Goal: Navigation & Orientation: Find specific page/section

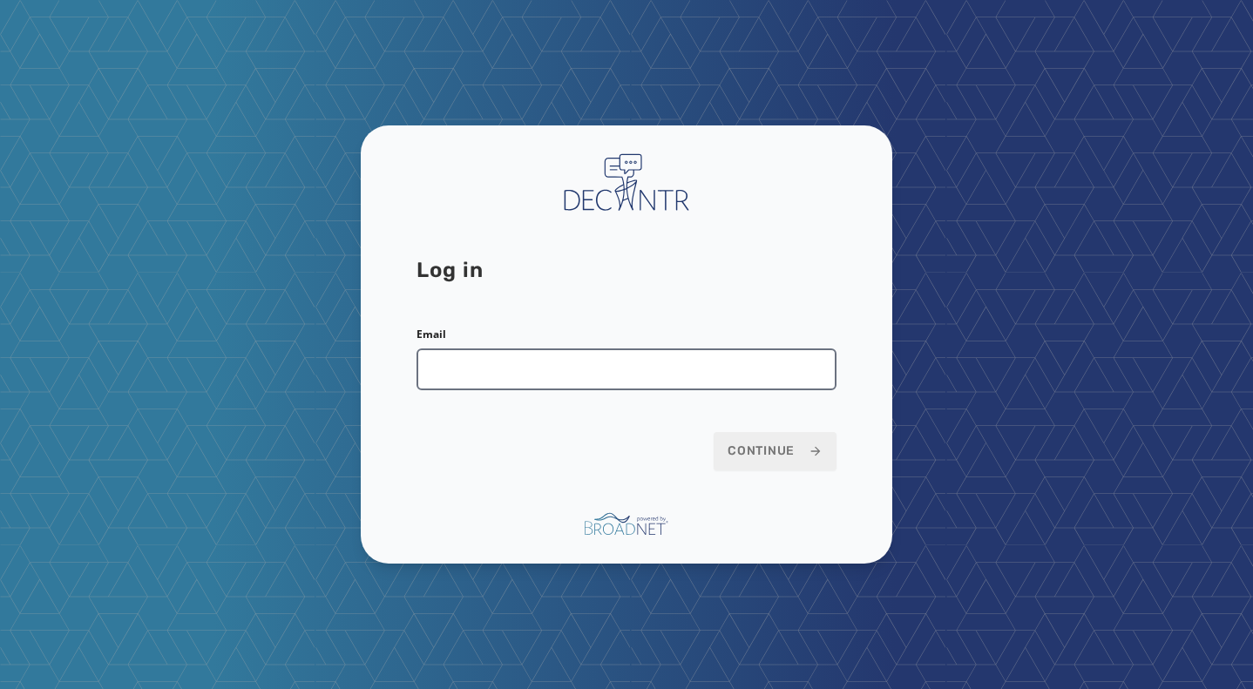
click at [515, 373] on input "Email" at bounding box center [627, 370] width 420 height 42
type input "**********"
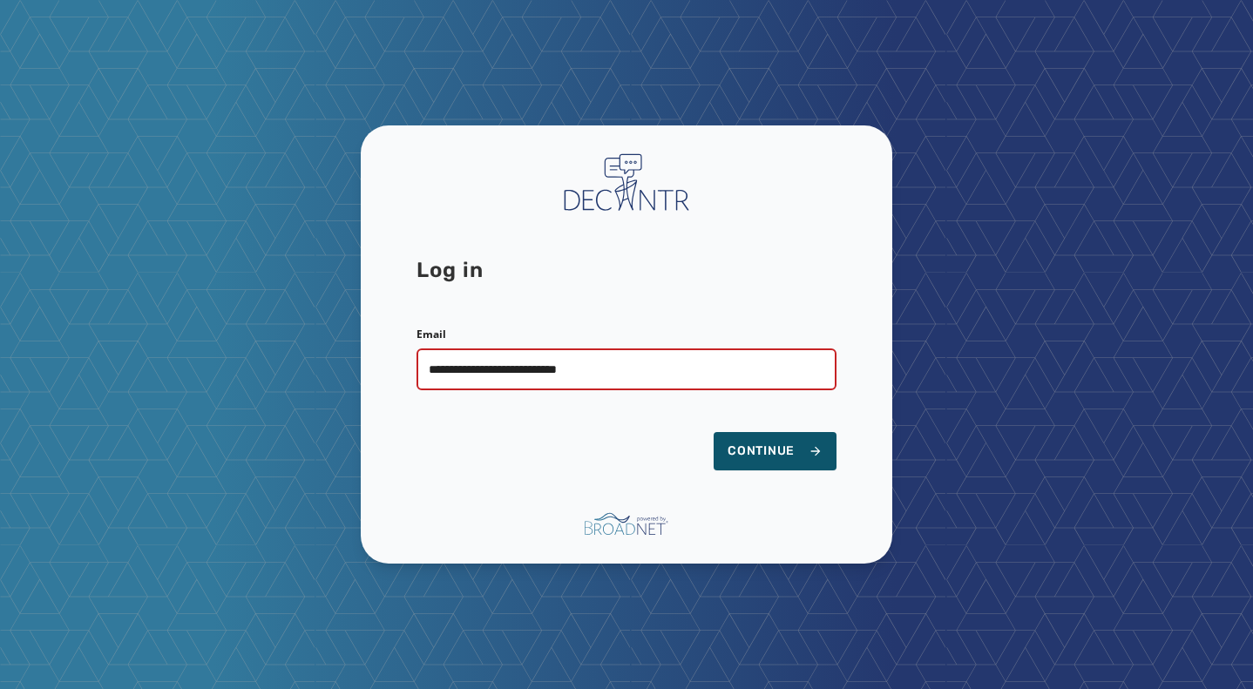
click at [791, 472] on div "**********" at bounding box center [627, 345] width 532 height 438
click at [791, 457] on span "Continue" at bounding box center [775, 451] width 95 height 17
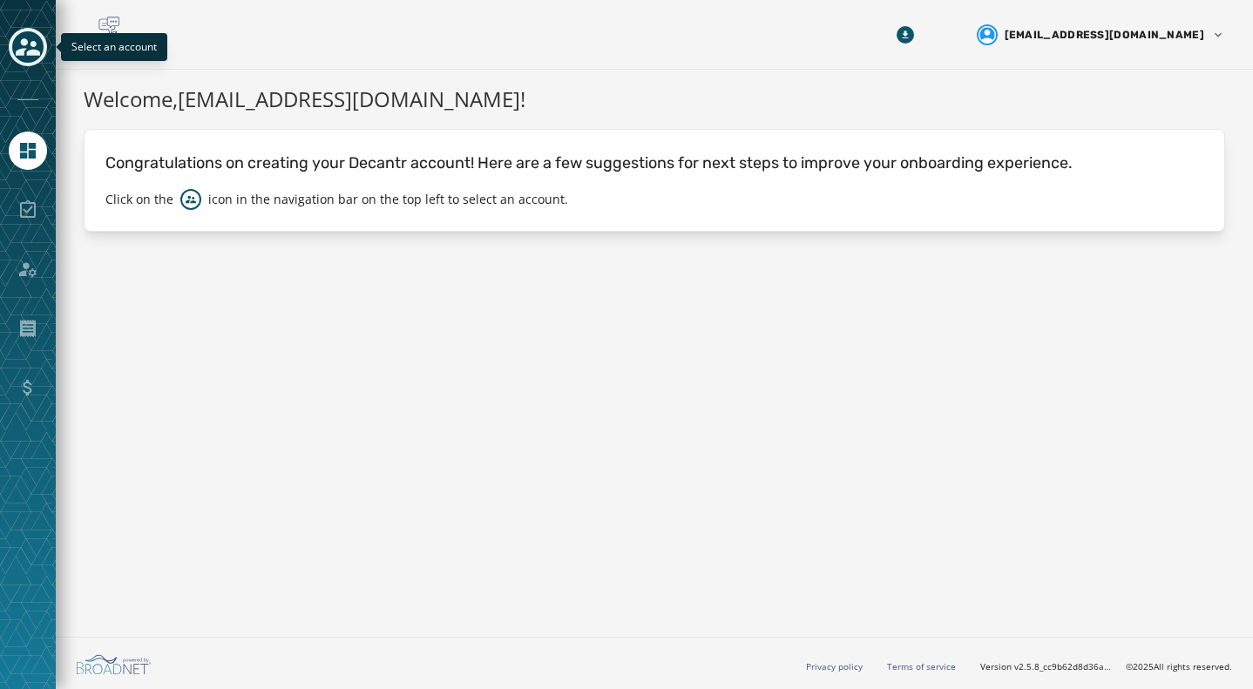
click at [17, 53] on icon "Toggle account select drawer" at bounding box center [28, 46] width 24 height 17
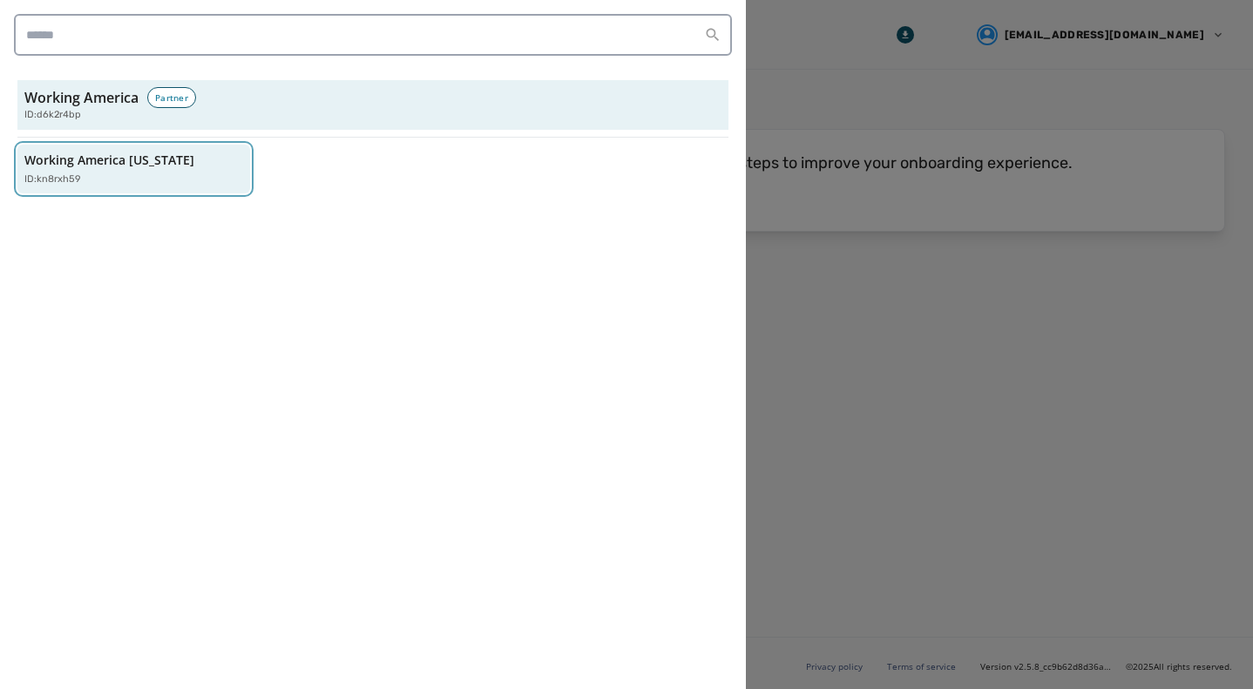
click at [125, 162] on p "Working America [US_STATE]" at bounding box center [109, 160] width 170 height 17
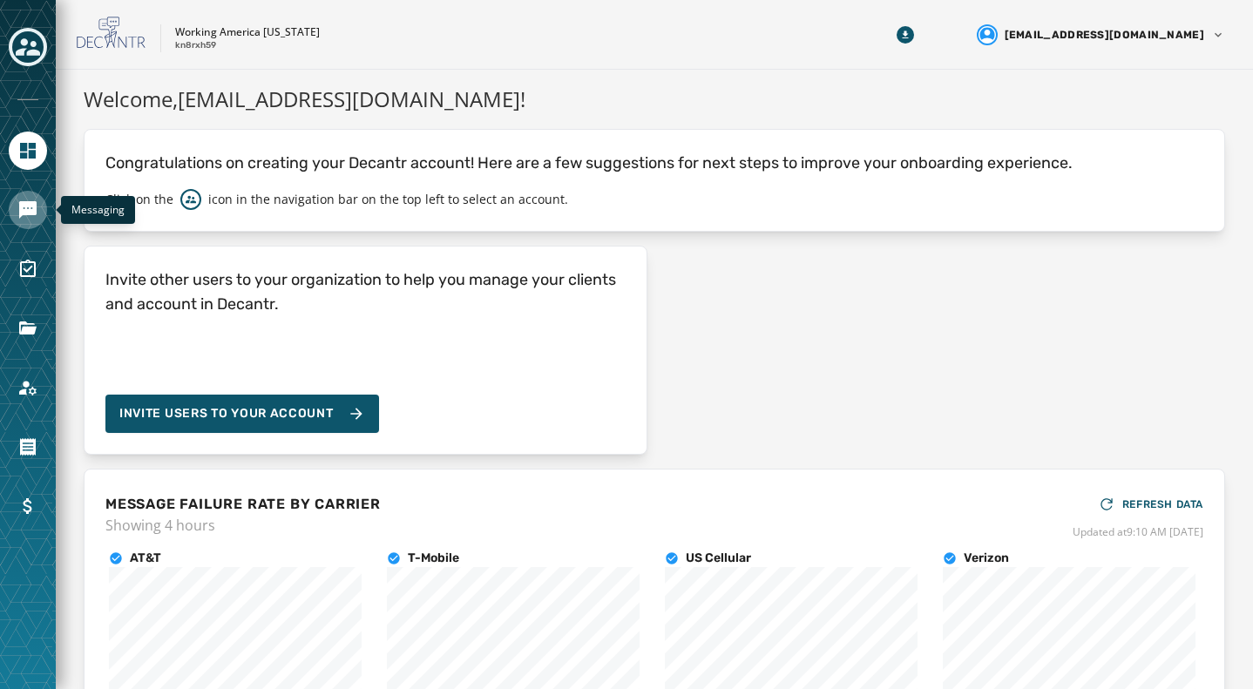
click at [37, 210] on icon "Navigate to Messaging" at bounding box center [27, 210] width 21 height 21
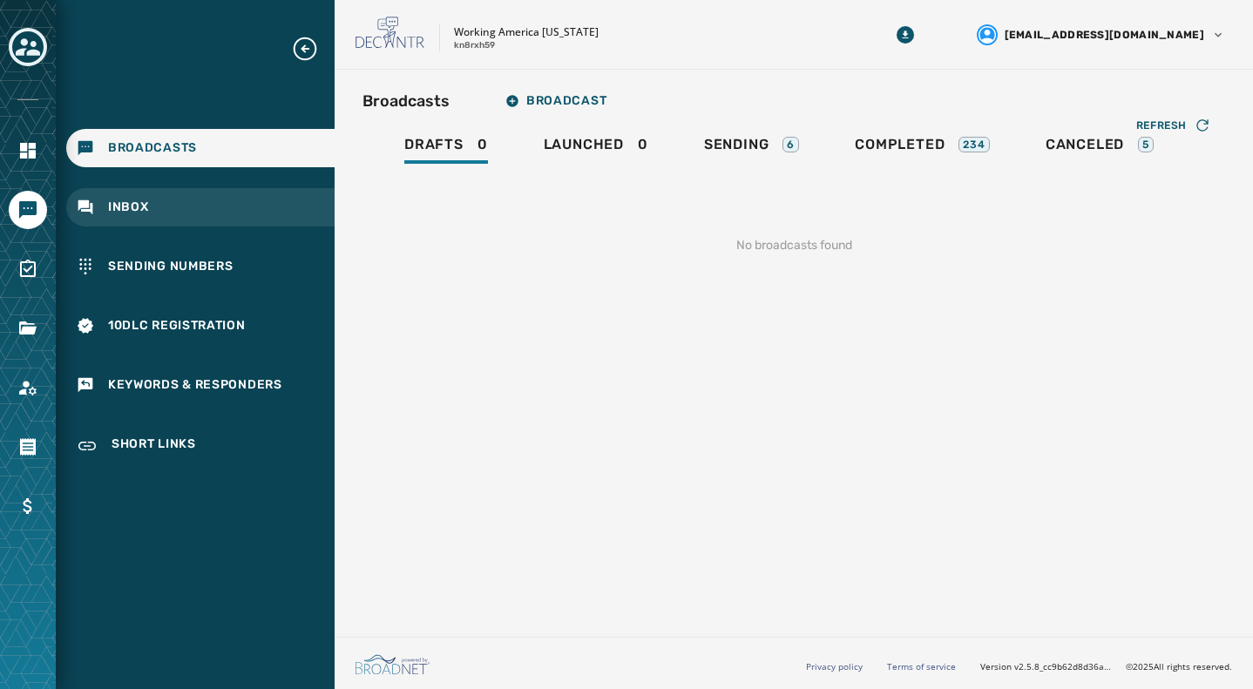
click at [127, 196] on div "Inbox" at bounding box center [200, 207] width 268 height 38
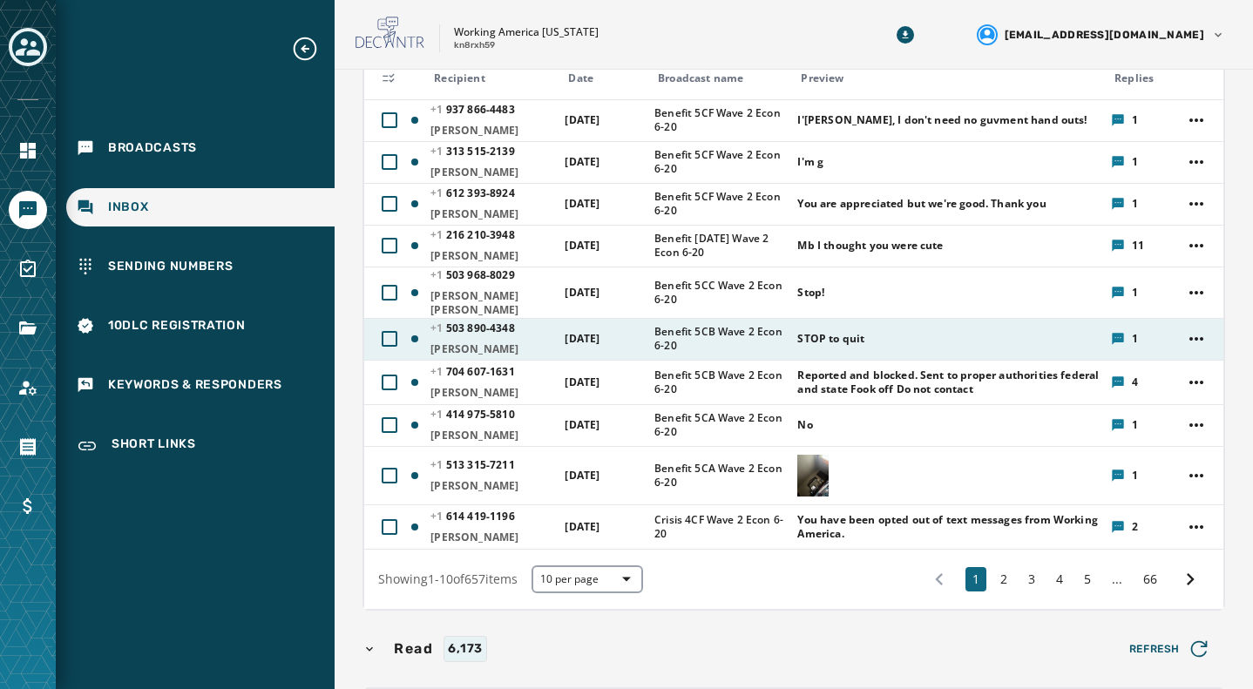
scroll to position [261, 0]
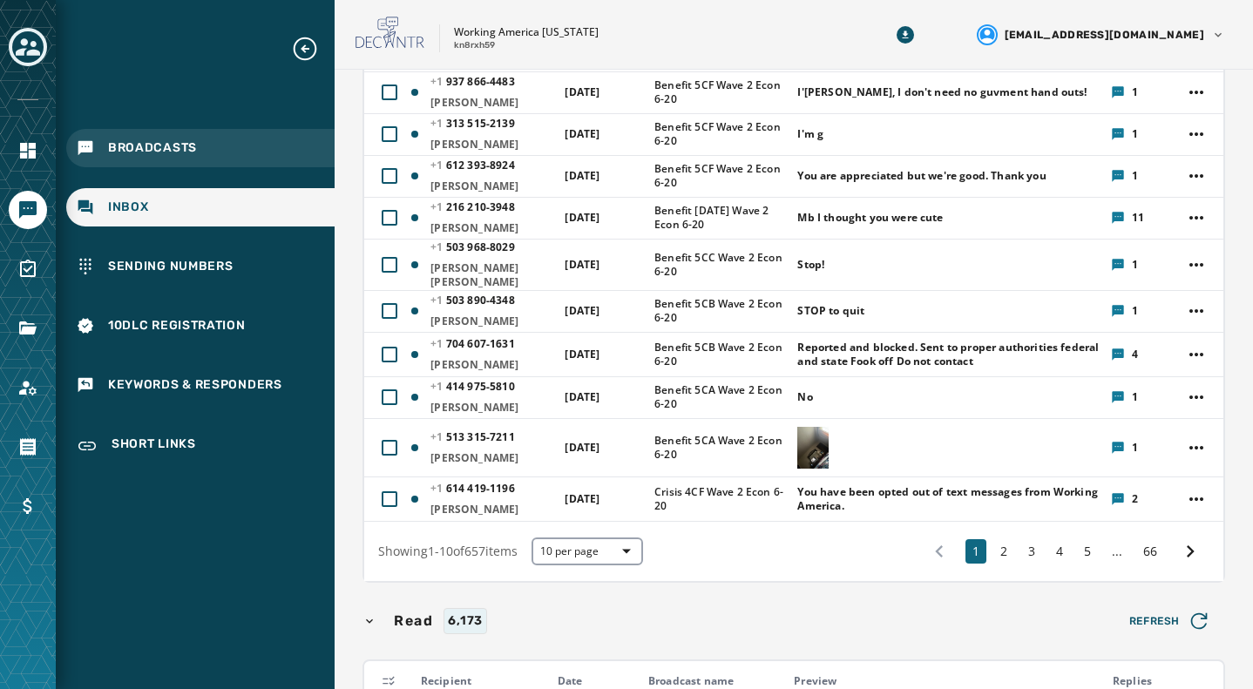
click at [175, 160] on div "Broadcasts" at bounding box center [200, 148] width 268 height 38
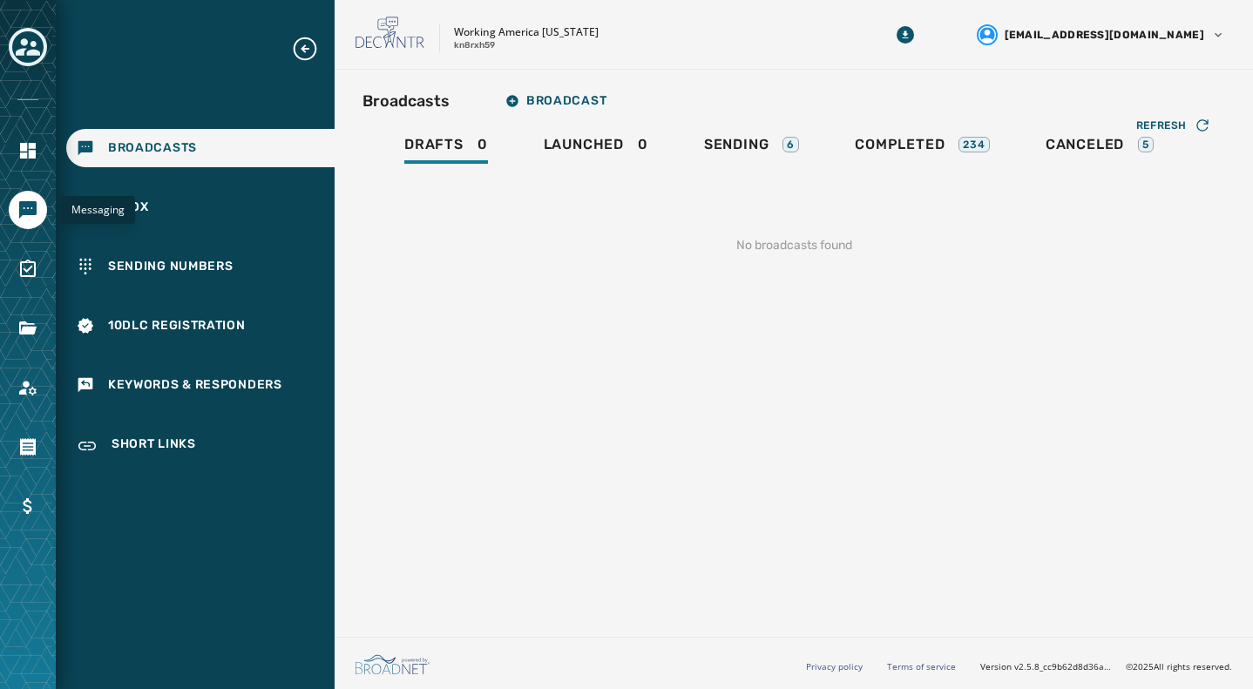
click at [25, 206] on icon "Navigate to Messaging" at bounding box center [27, 209] width 17 height 17
click at [439, 98] on h2 "Broadcasts" at bounding box center [406, 101] width 87 height 24
click at [756, 153] on span "Sending" at bounding box center [736, 144] width 65 height 17
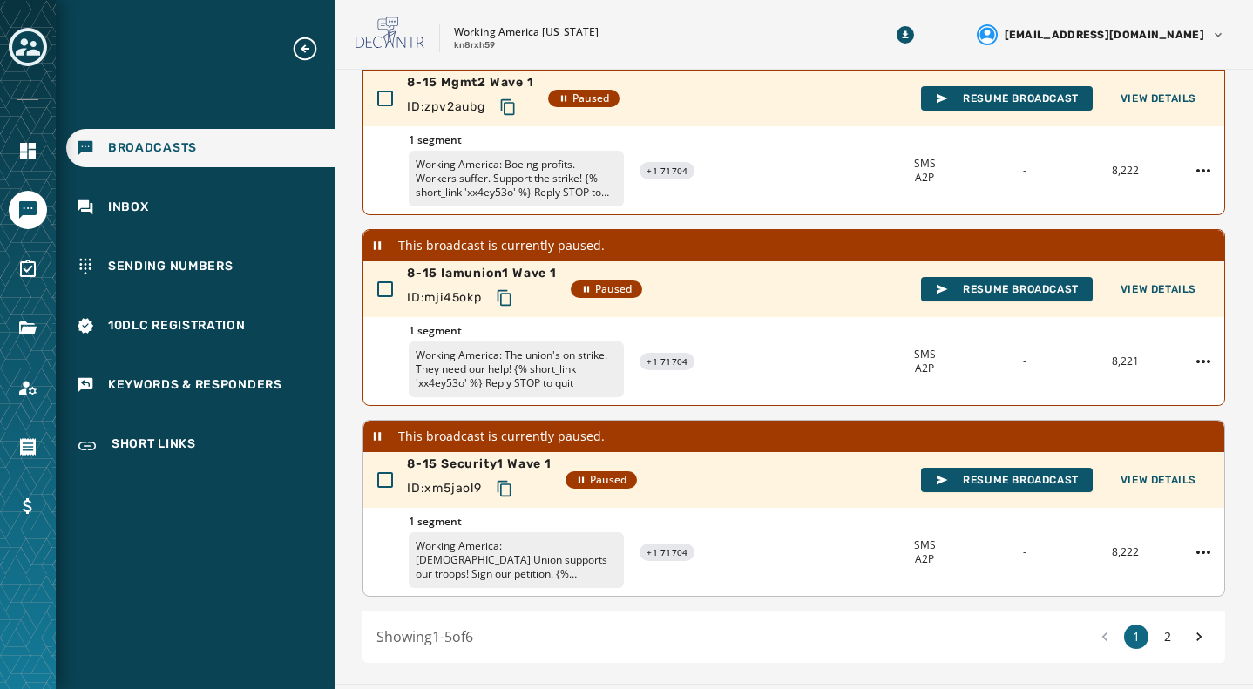
scroll to position [632, 0]
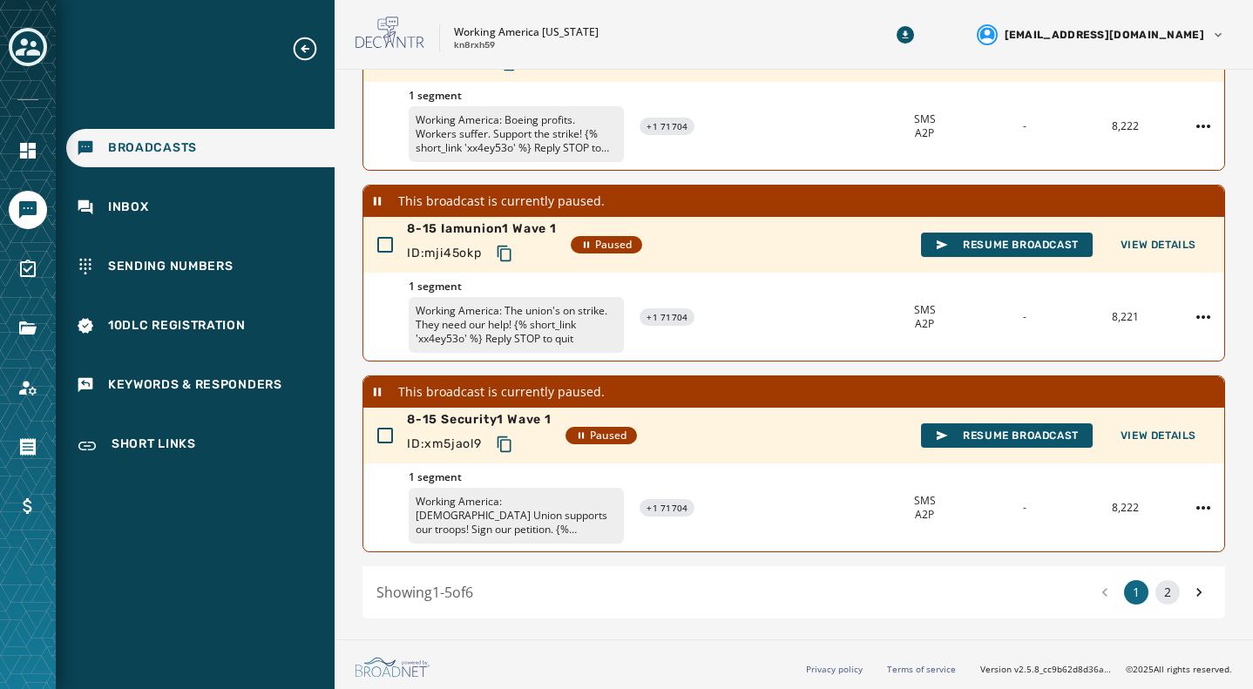
click at [1157, 590] on button "2" at bounding box center [1168, 592] width 24 height 24
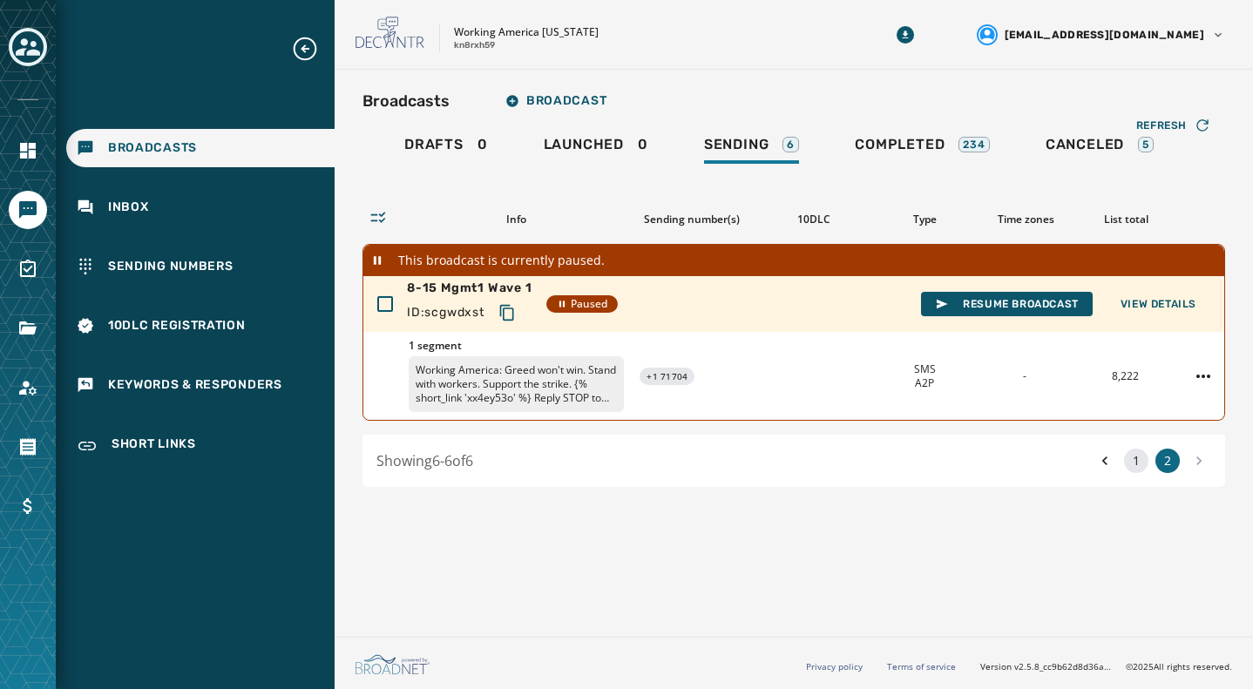
click at [1137, 468] on button "1" at bounding box center [1136, 461] width 24 height 24
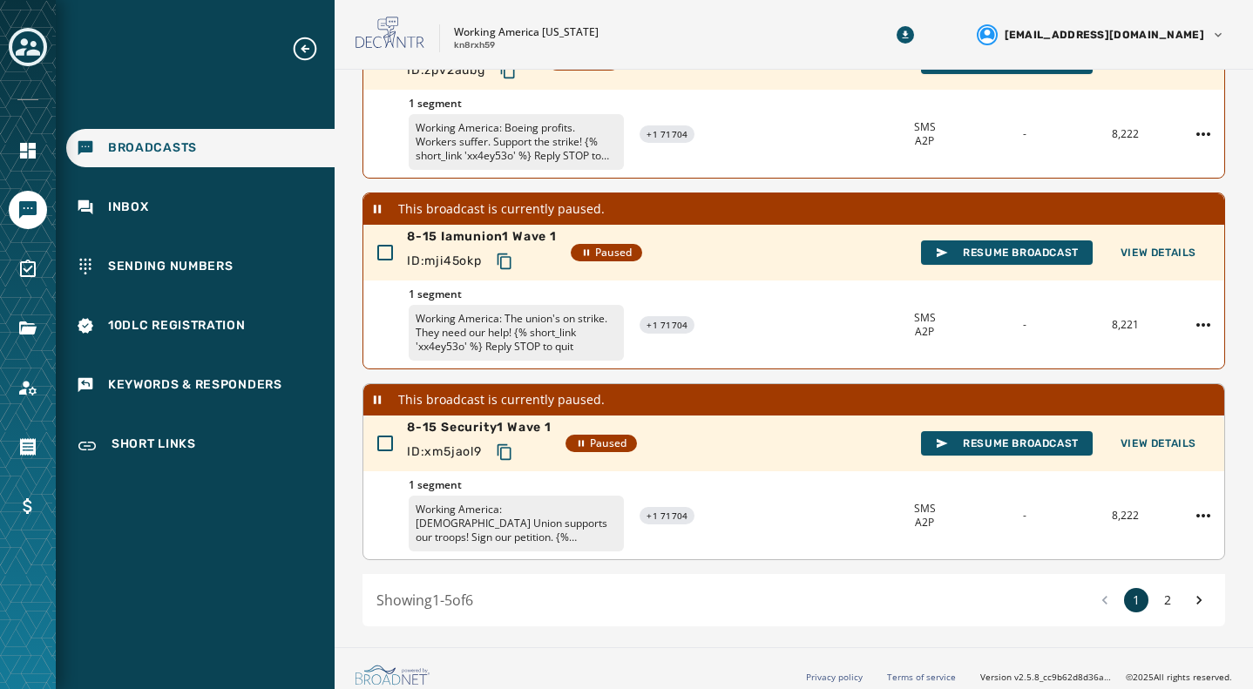
scroll to position [632, 0]
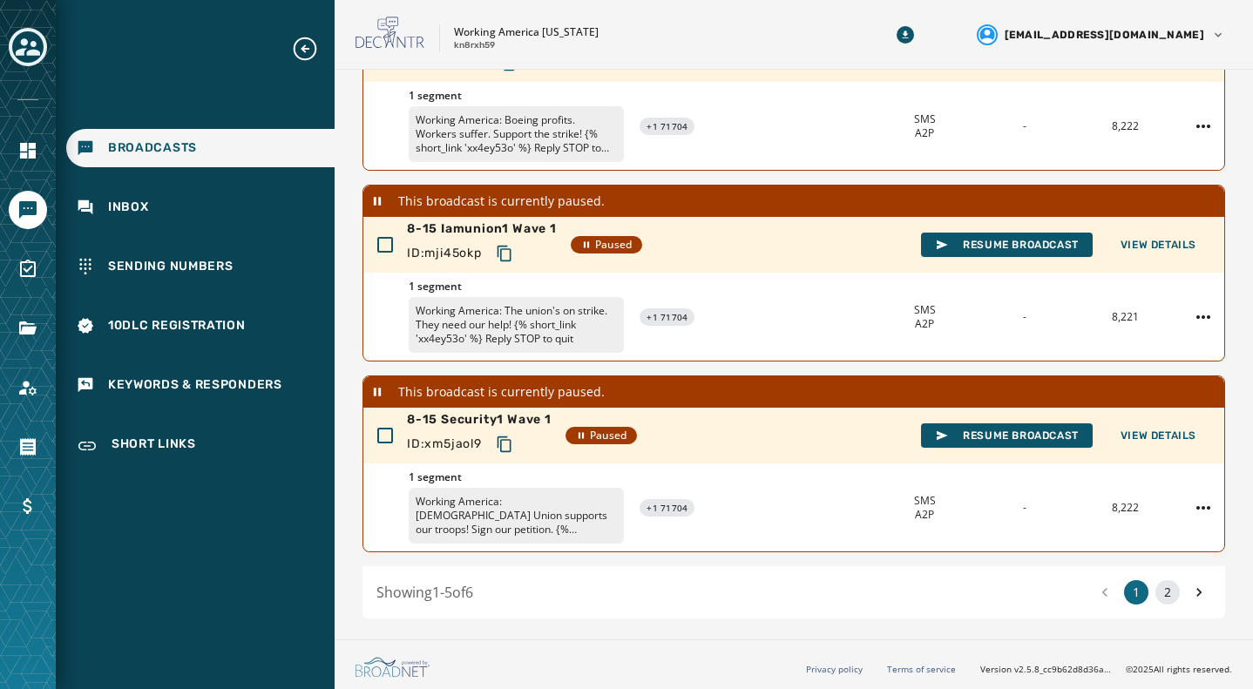
click at [1157, 594] on button "2" at bounding box center [1168, 592] width 24 height 24
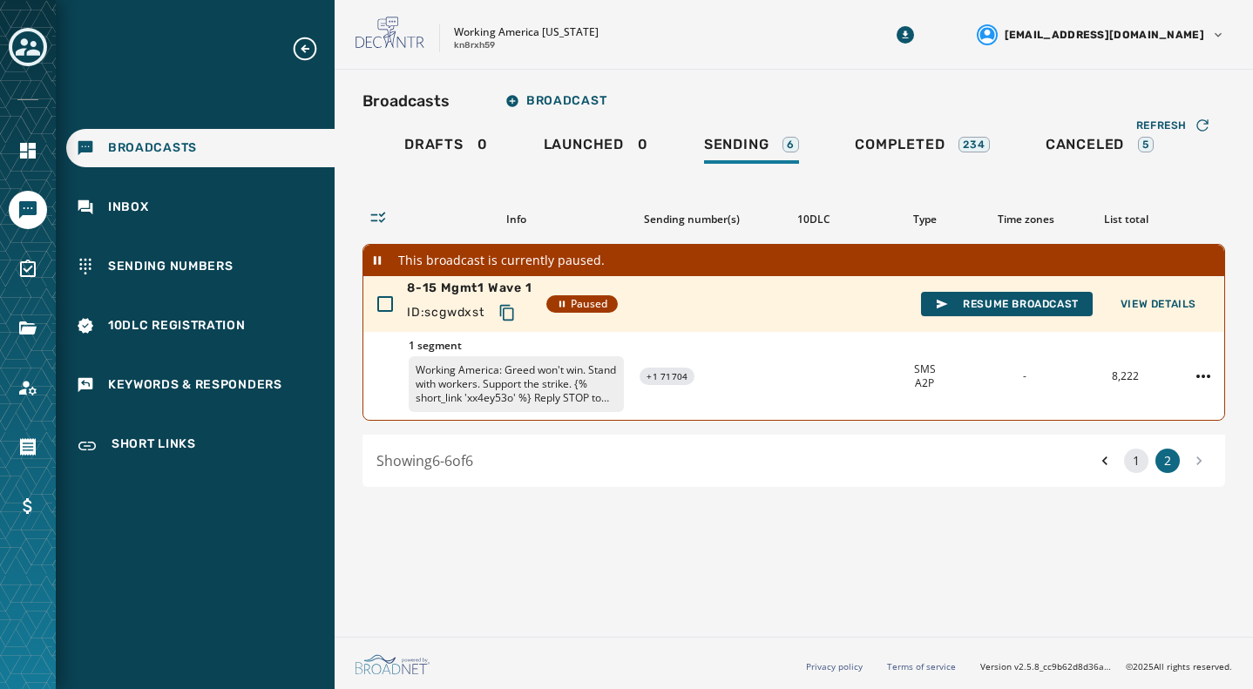
click at [1133, 470] on button "1" at bounding box center [1136, 461] width 24 height 24
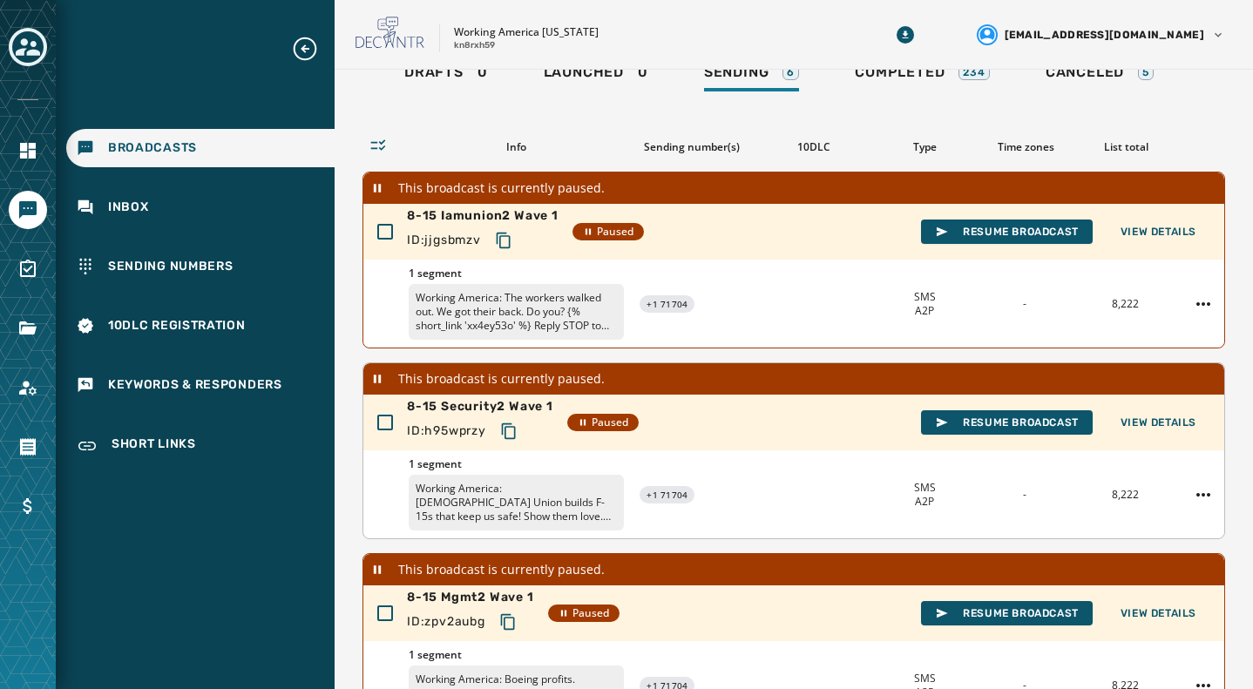
scroll to position [87, 0]
